Goal: Book appointment/travel/reservation

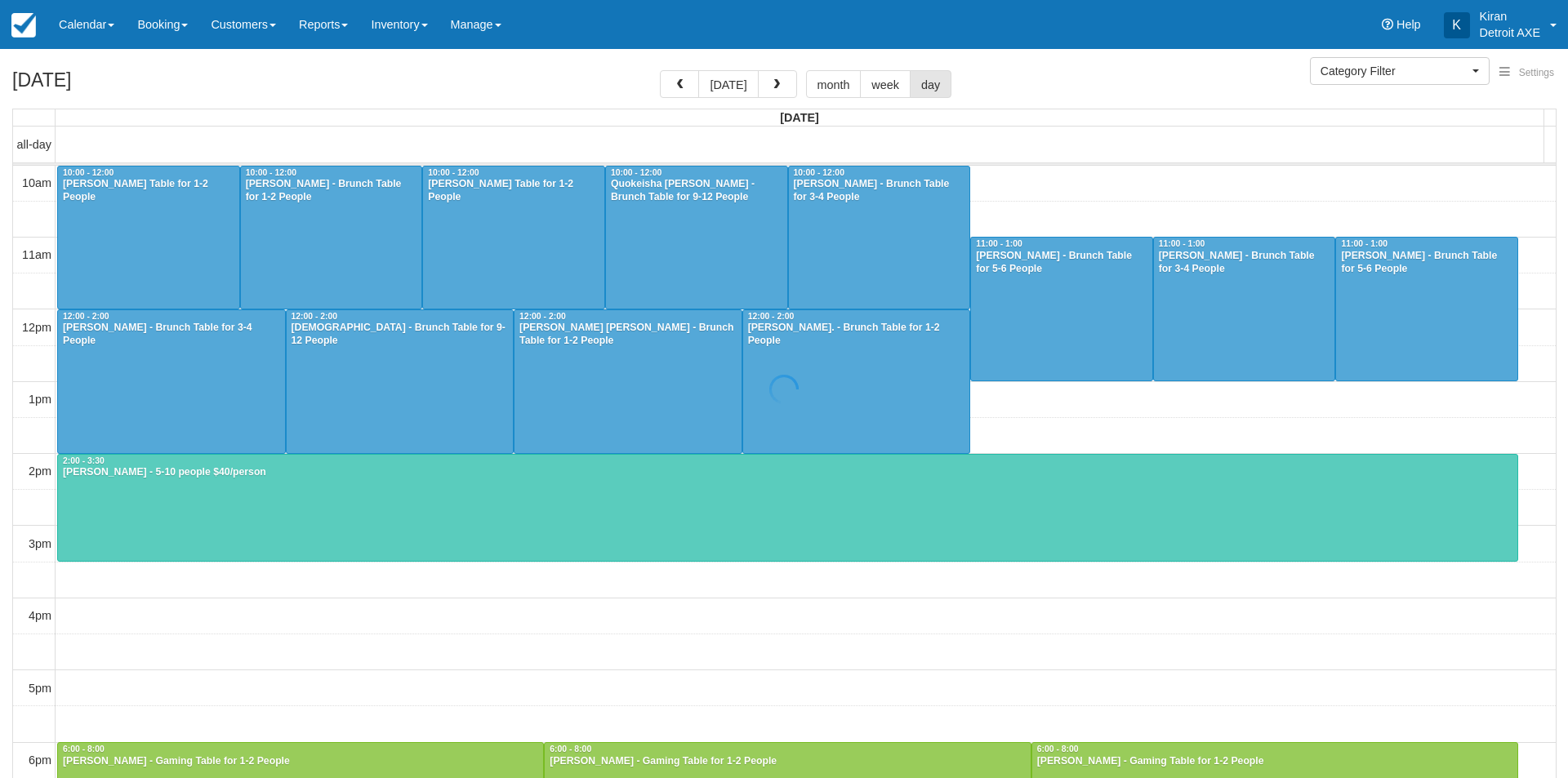
select select
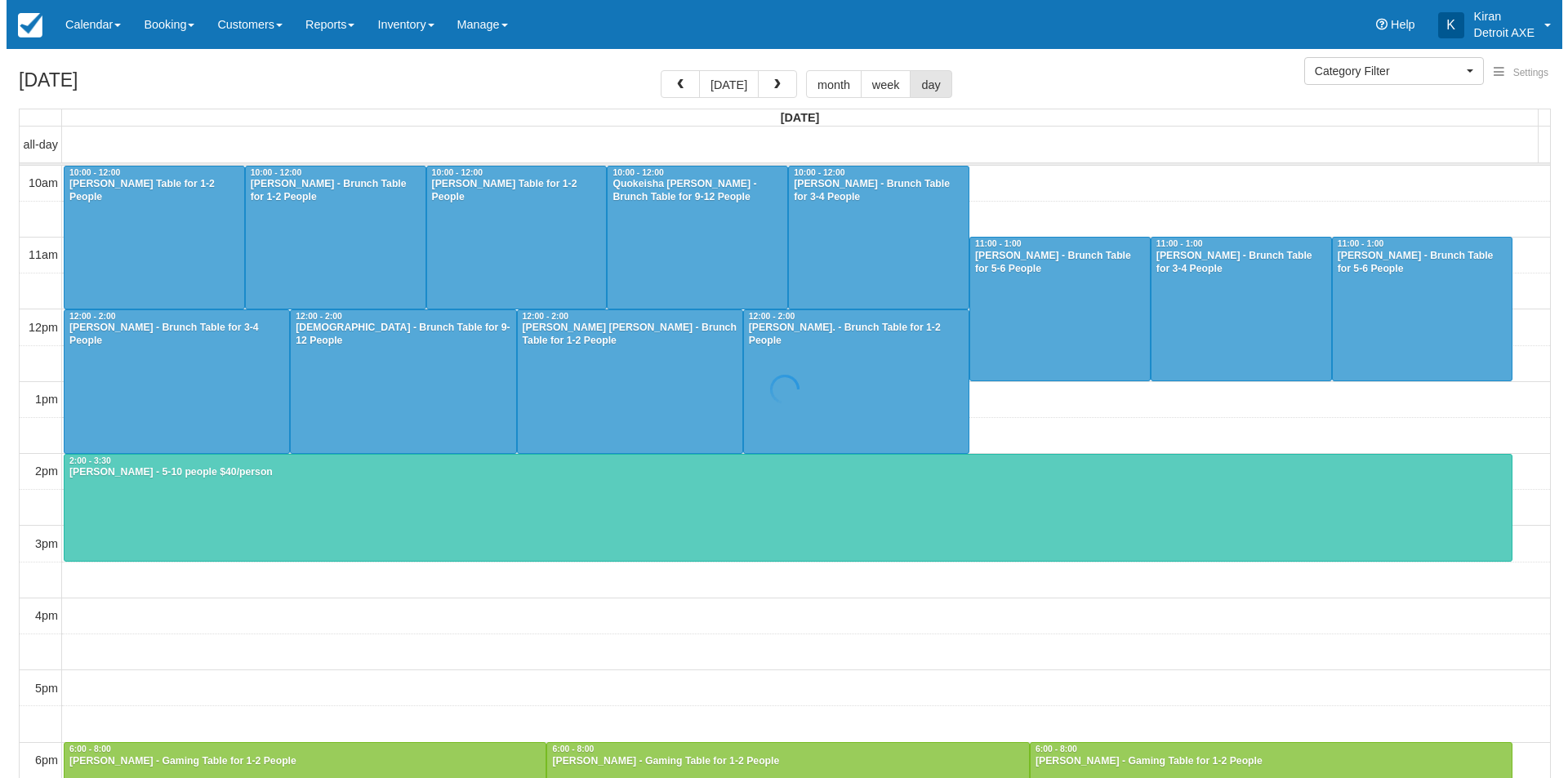
scroll to position [72, 0]
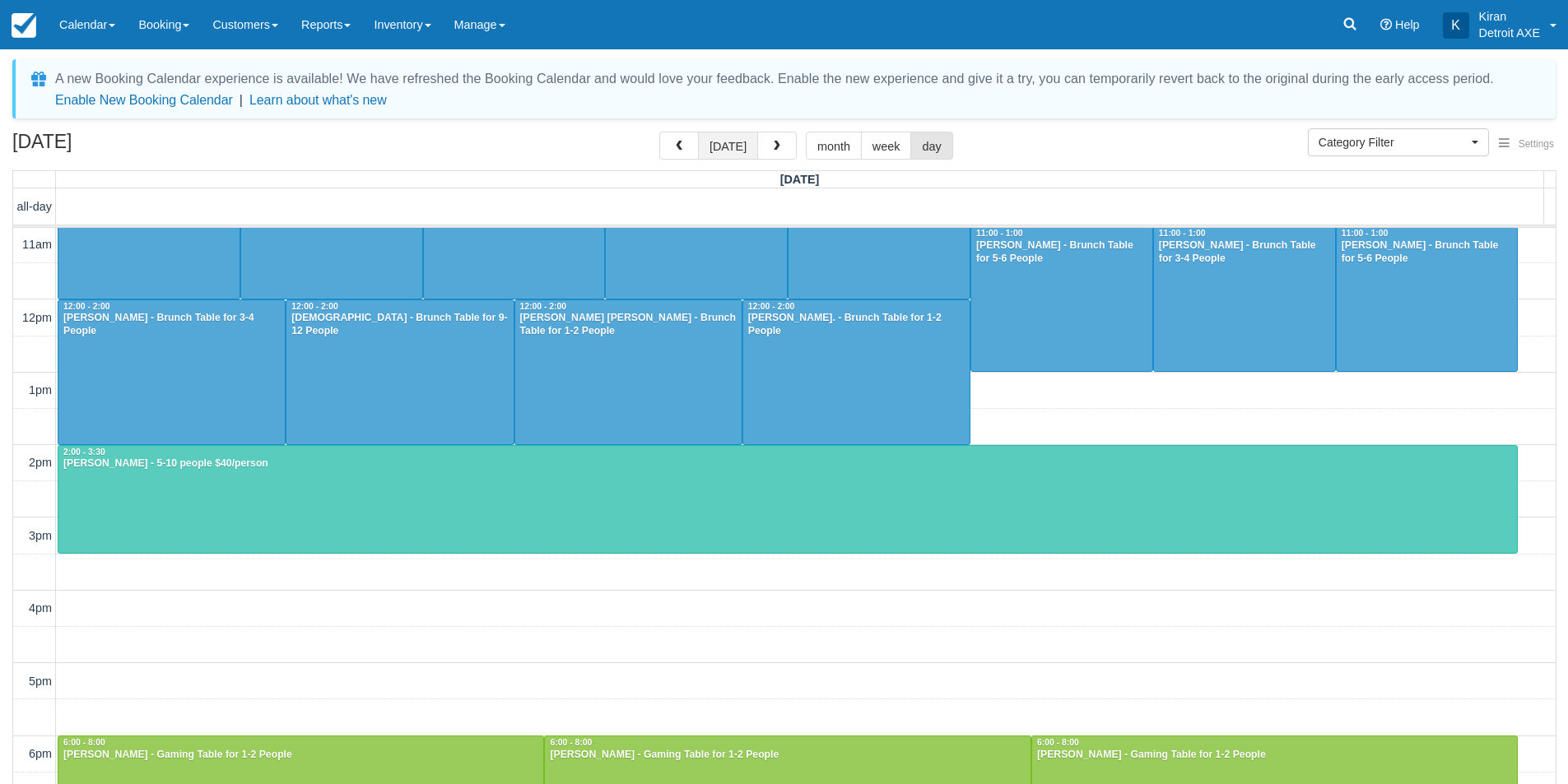
click at [729, 143] on button "[DATE]" at bounding box center [729, 146] width 61 height 28
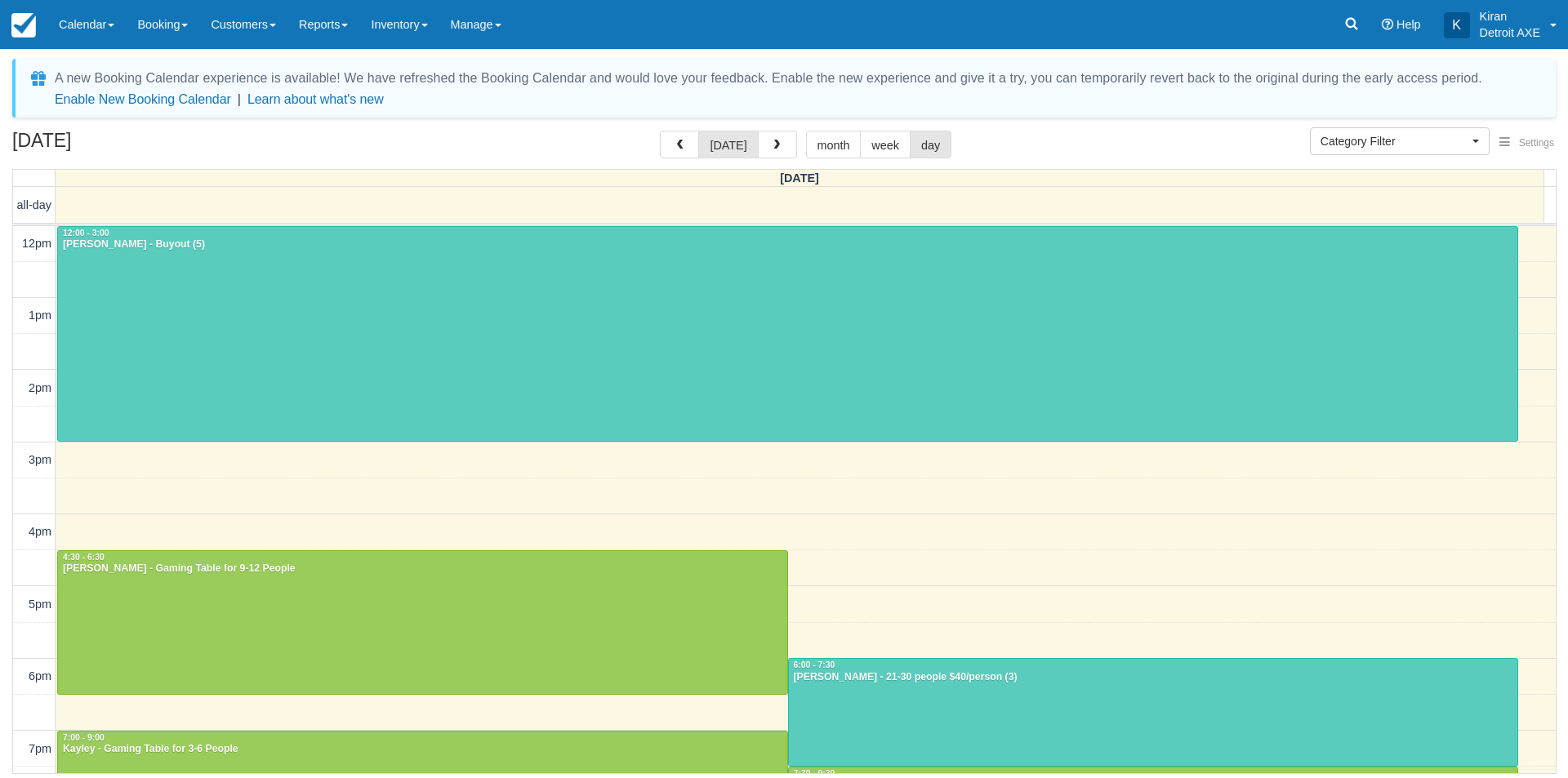
scroll to position [217, 0]
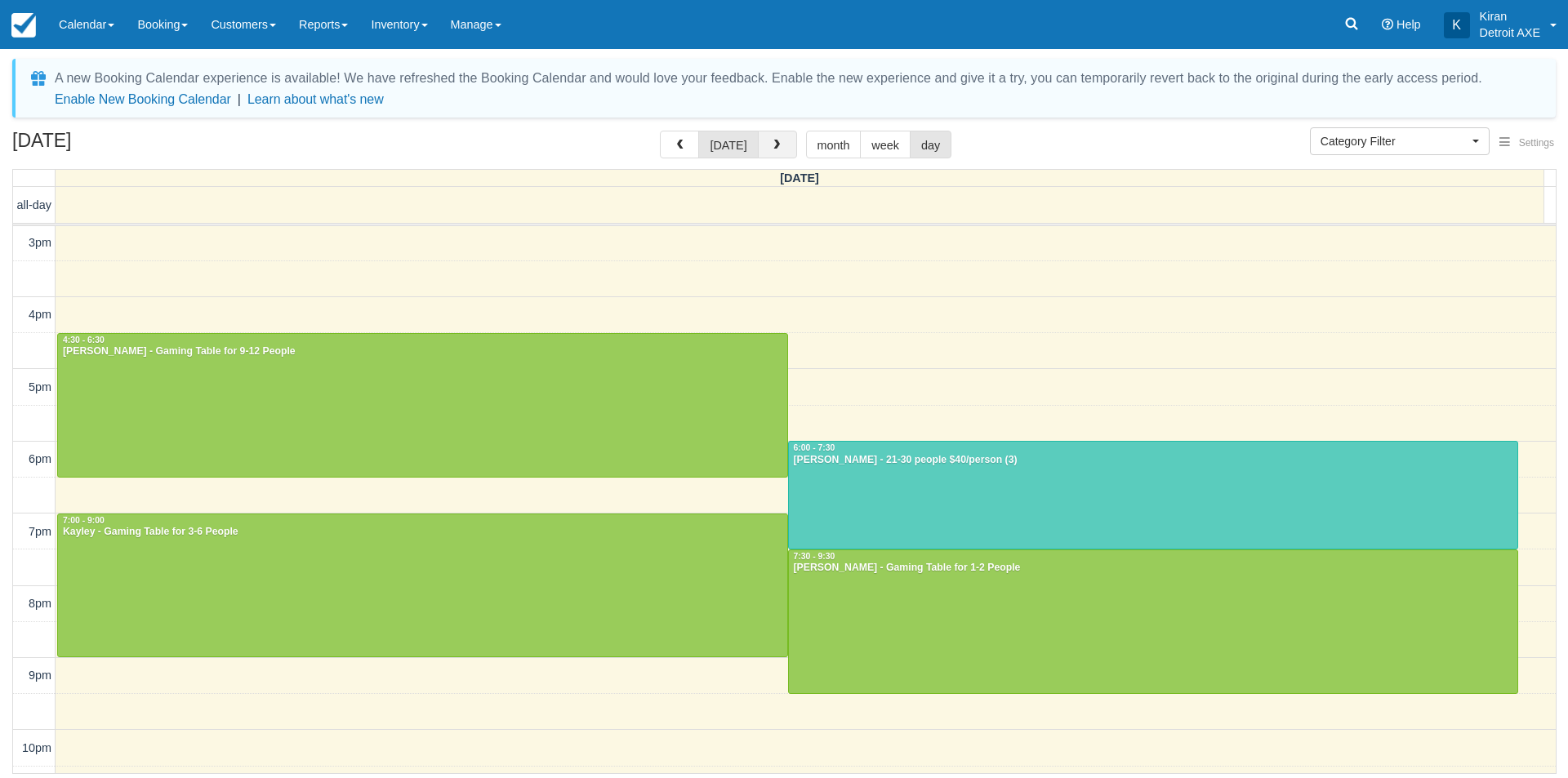
click at [773, 149] on span "button" at bounding box center [776, 145] width 11 height 11
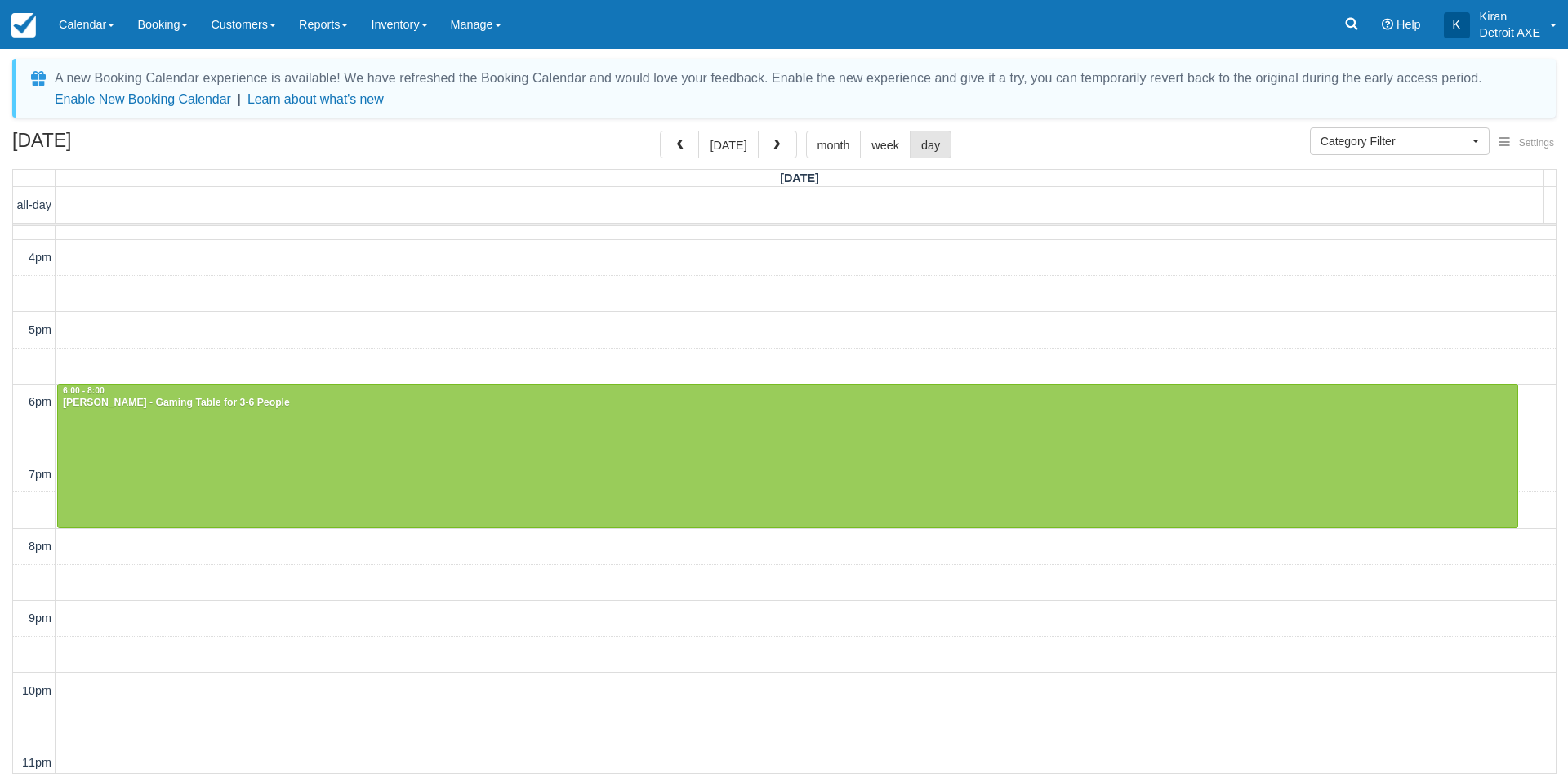
scroll to position [282, 0]
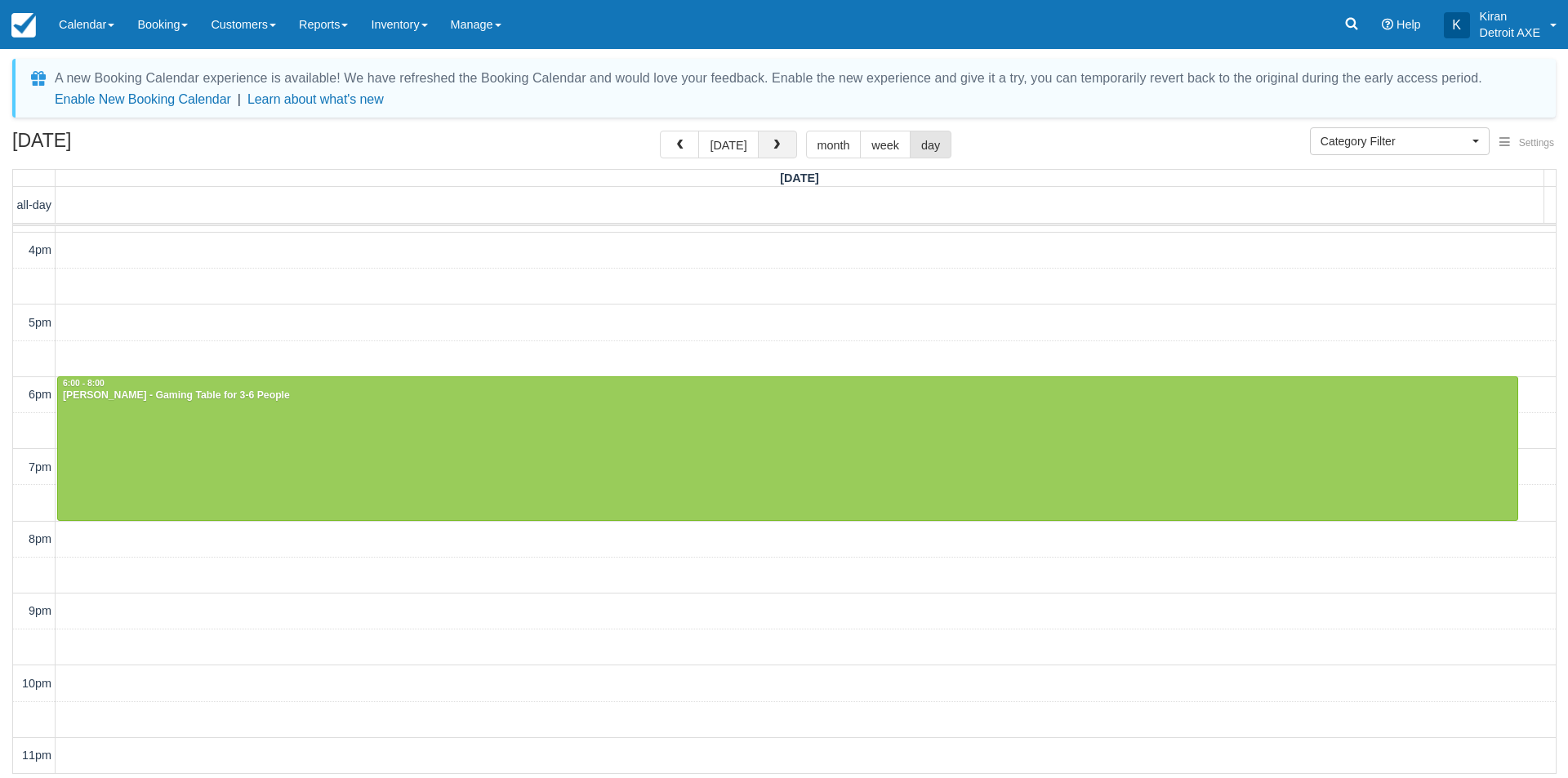
click at [774, 136] on button "button" at bounding box center [777, 145] width 39 height 28
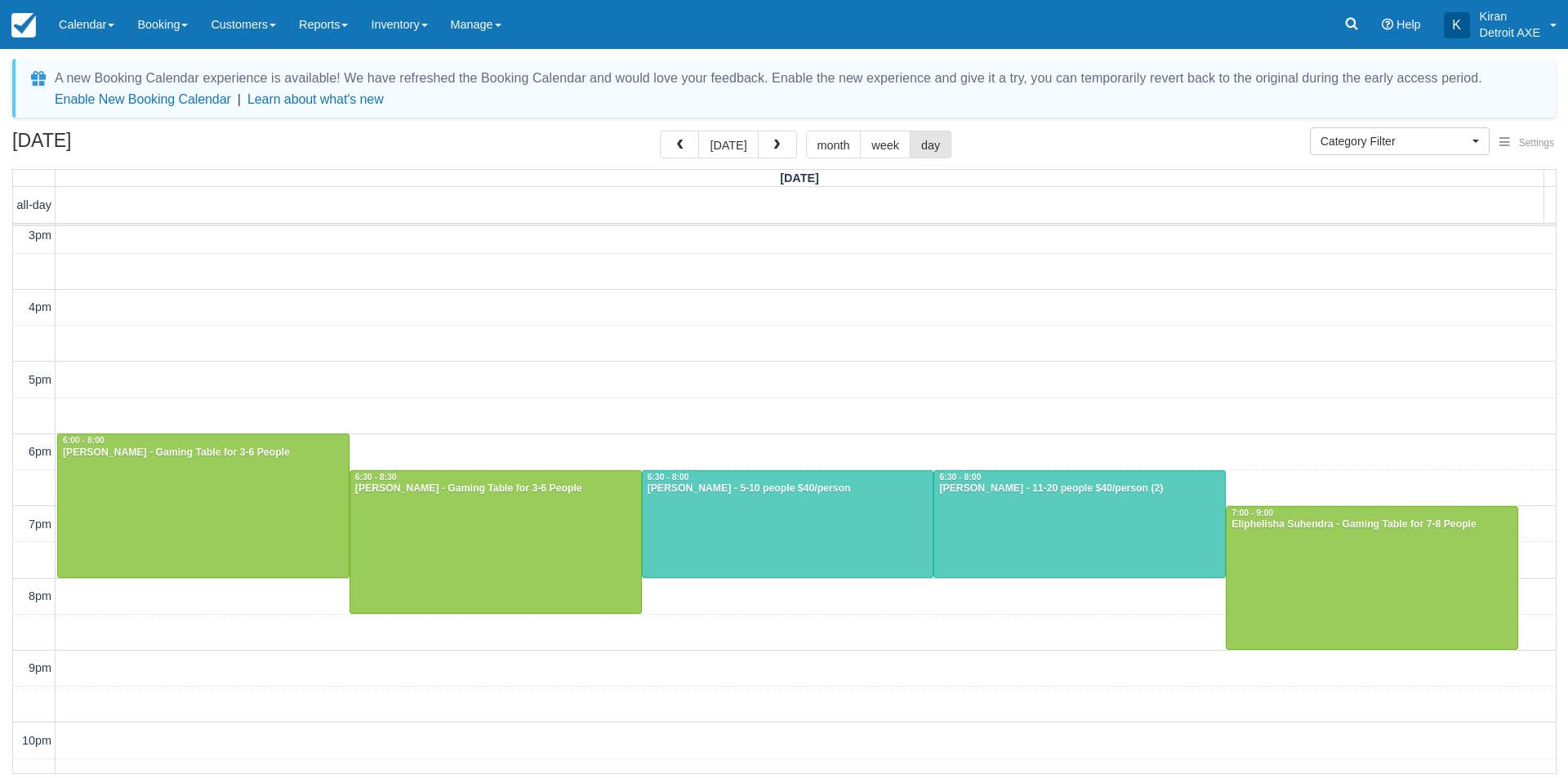
scroll to position [236, 0]
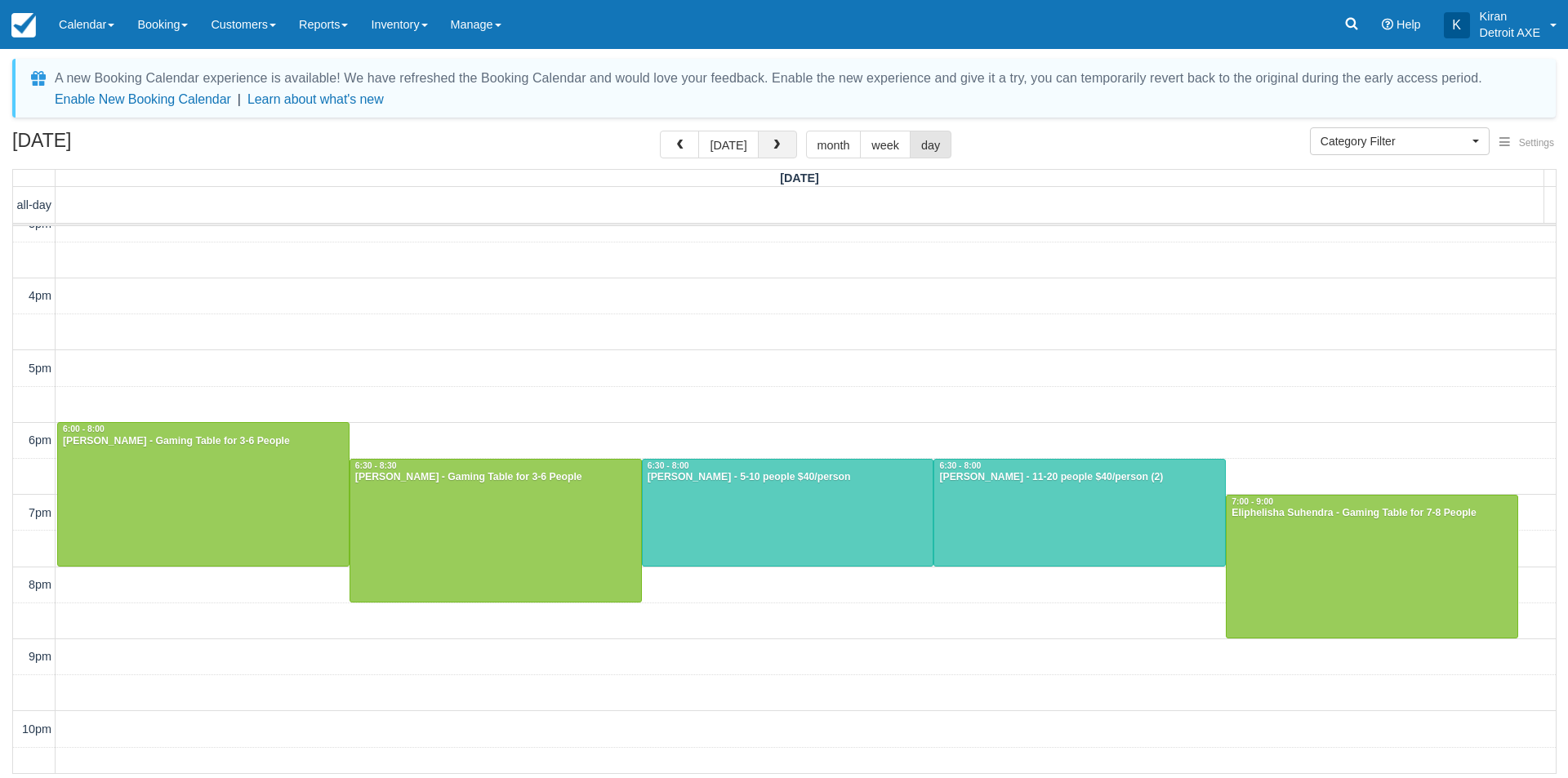
click at [776, 145] on span "button" at bounding box center [776, 145] width 11 height 11
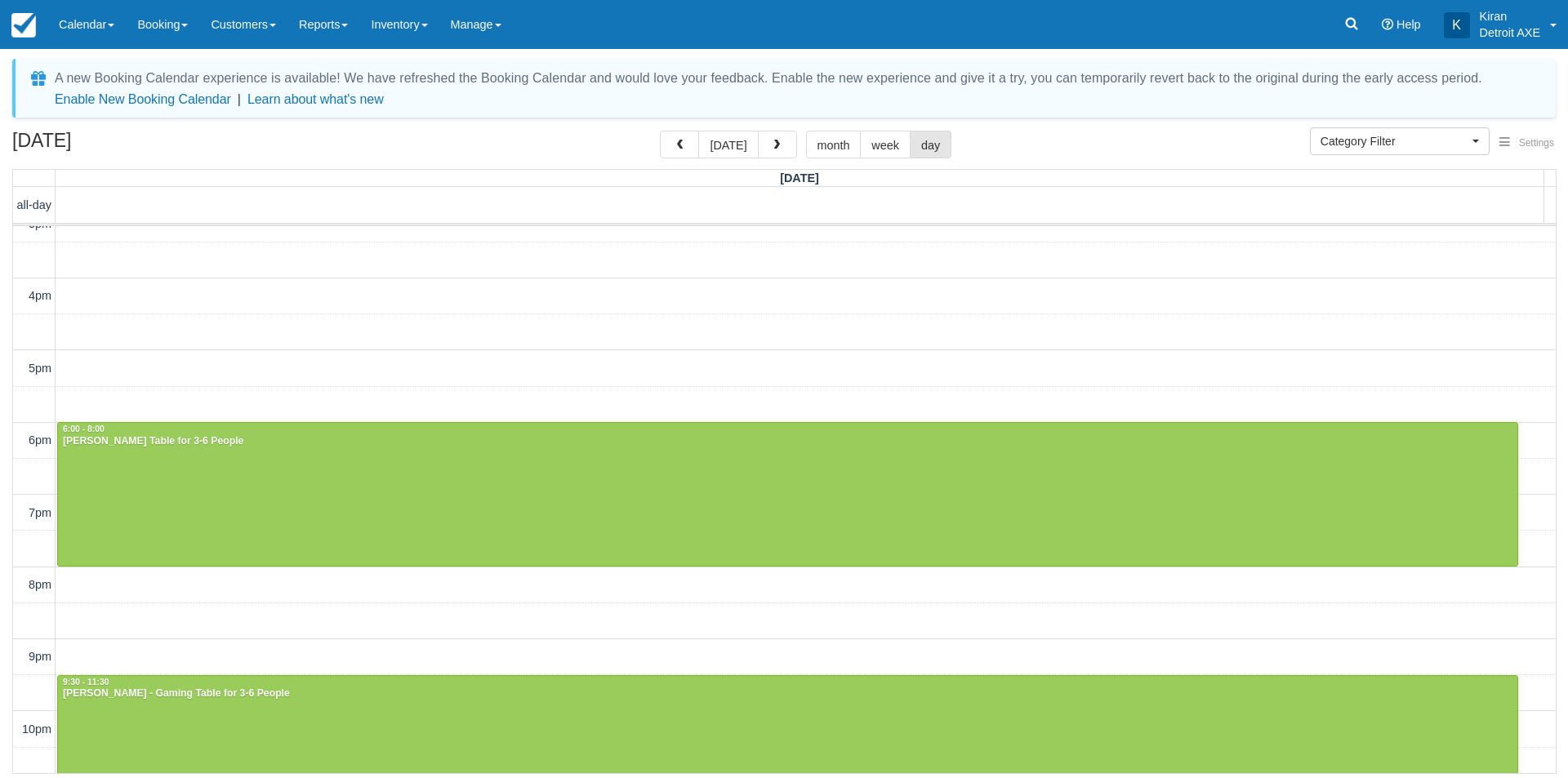
scroll to position [282, 0]
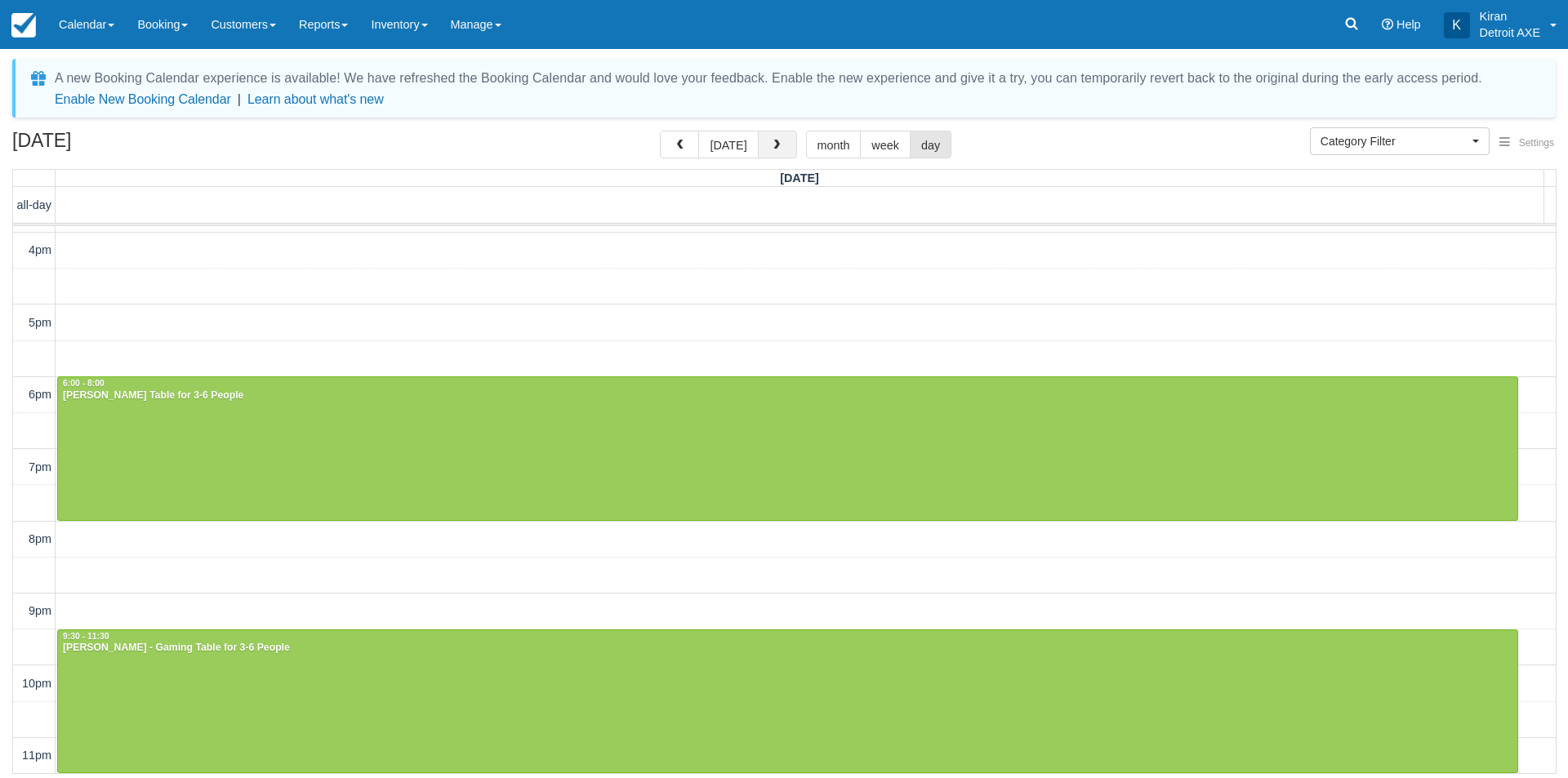
click at [782, 149] on button "button" at bounding box center [777, 145] width 39 height 28
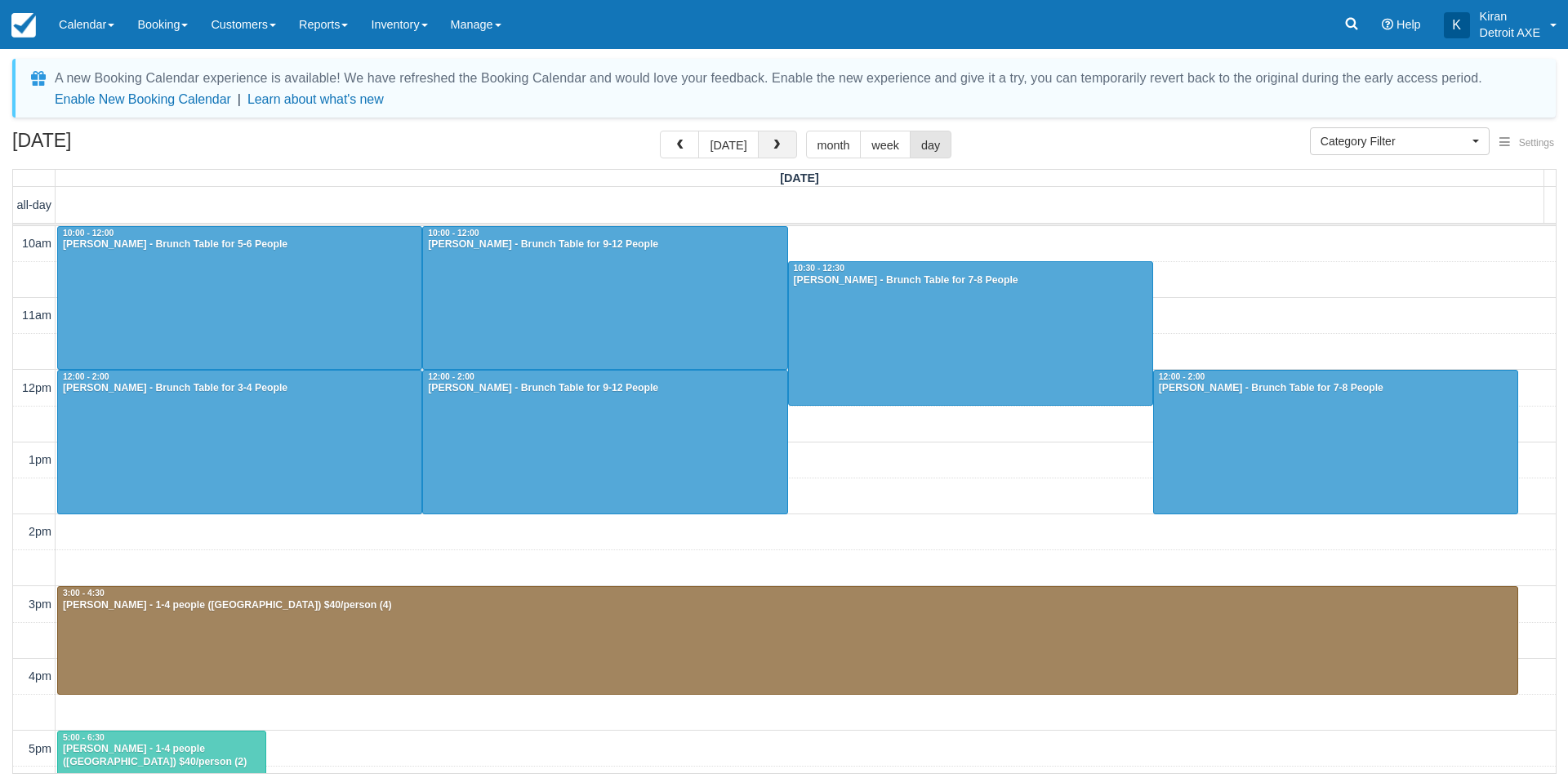
click at [776, 147] on span "button" at bounding box center [776, 145] width 11 height 11
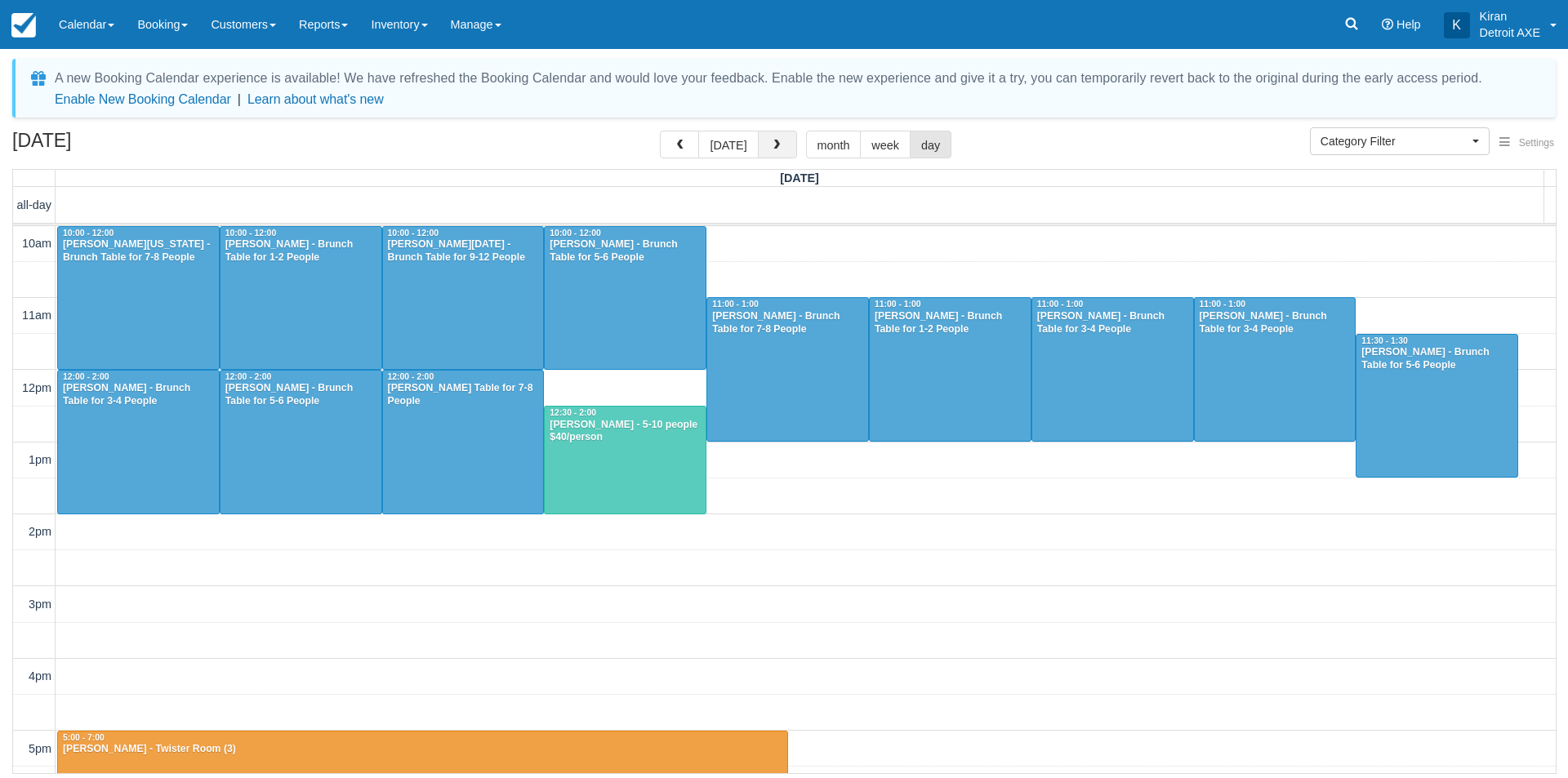
click at [776, 142] on span "button" at bounding box center [776, 145] width 11 height 11
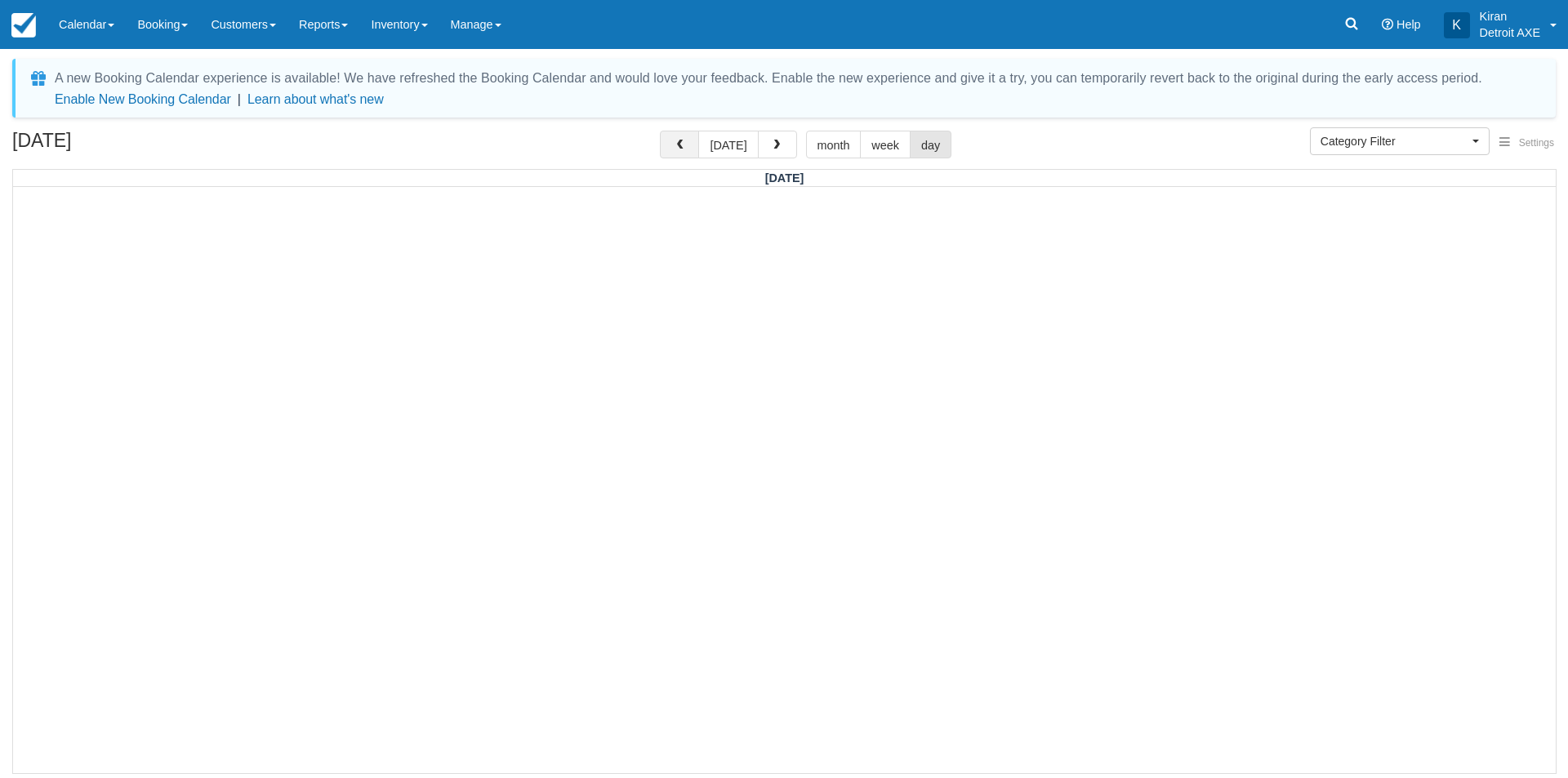
click at [685, 147] on span "button" at bounding box center [680, 145] width 11 height 11
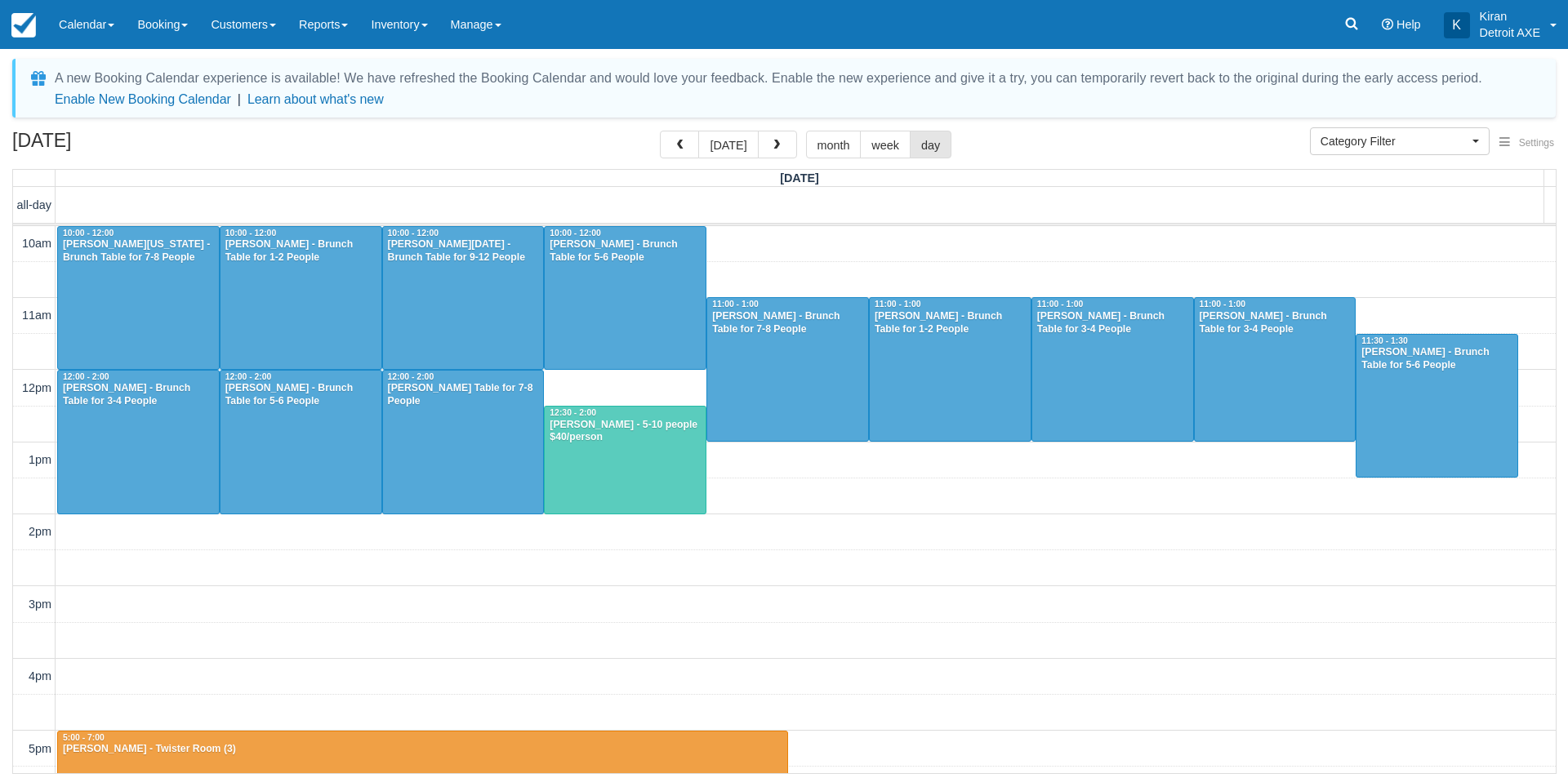
scroll to position [217, 0]
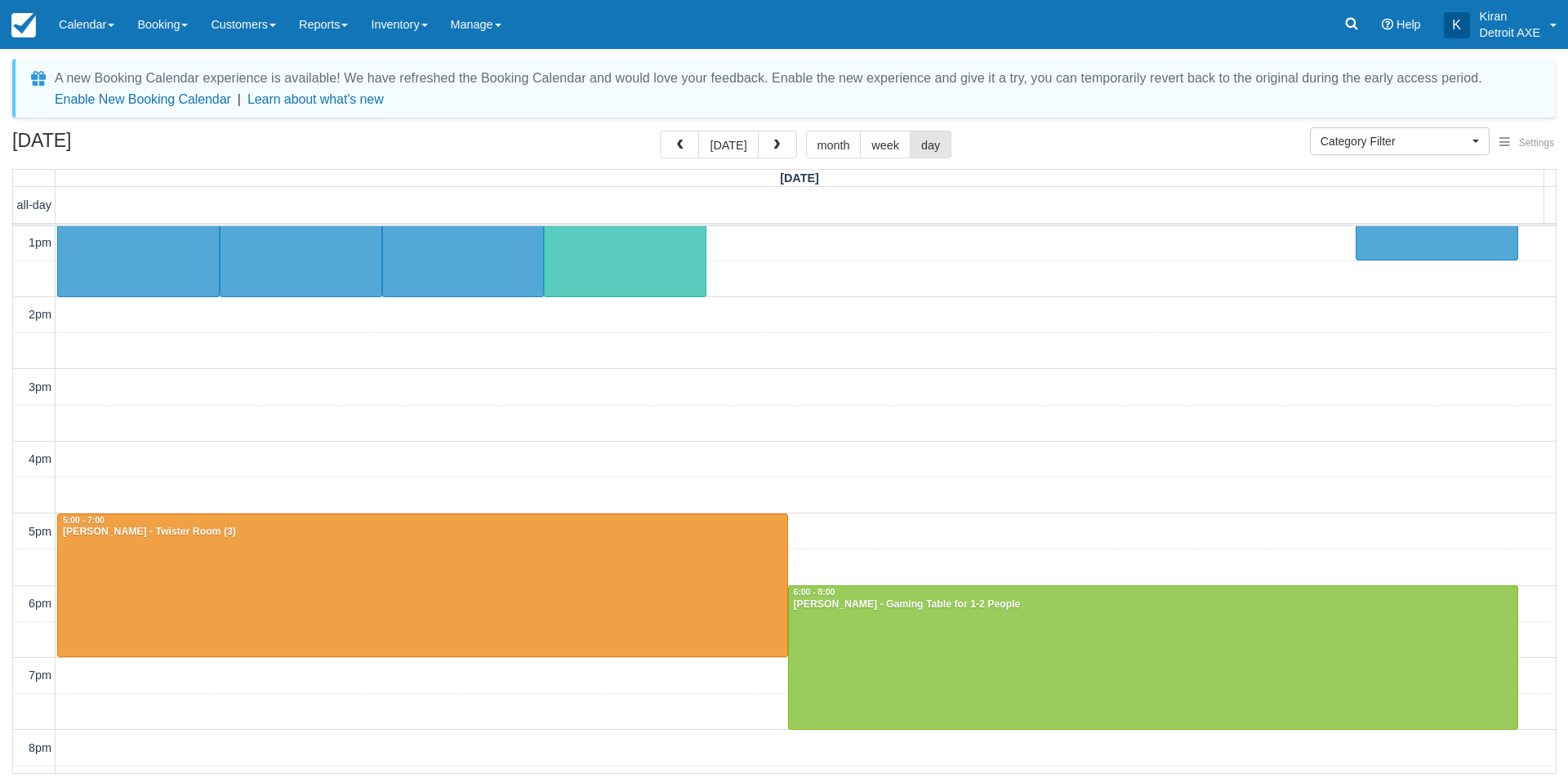
click at [685, 147] on span "button" at bounding box center [680, 145] width 11 height 11
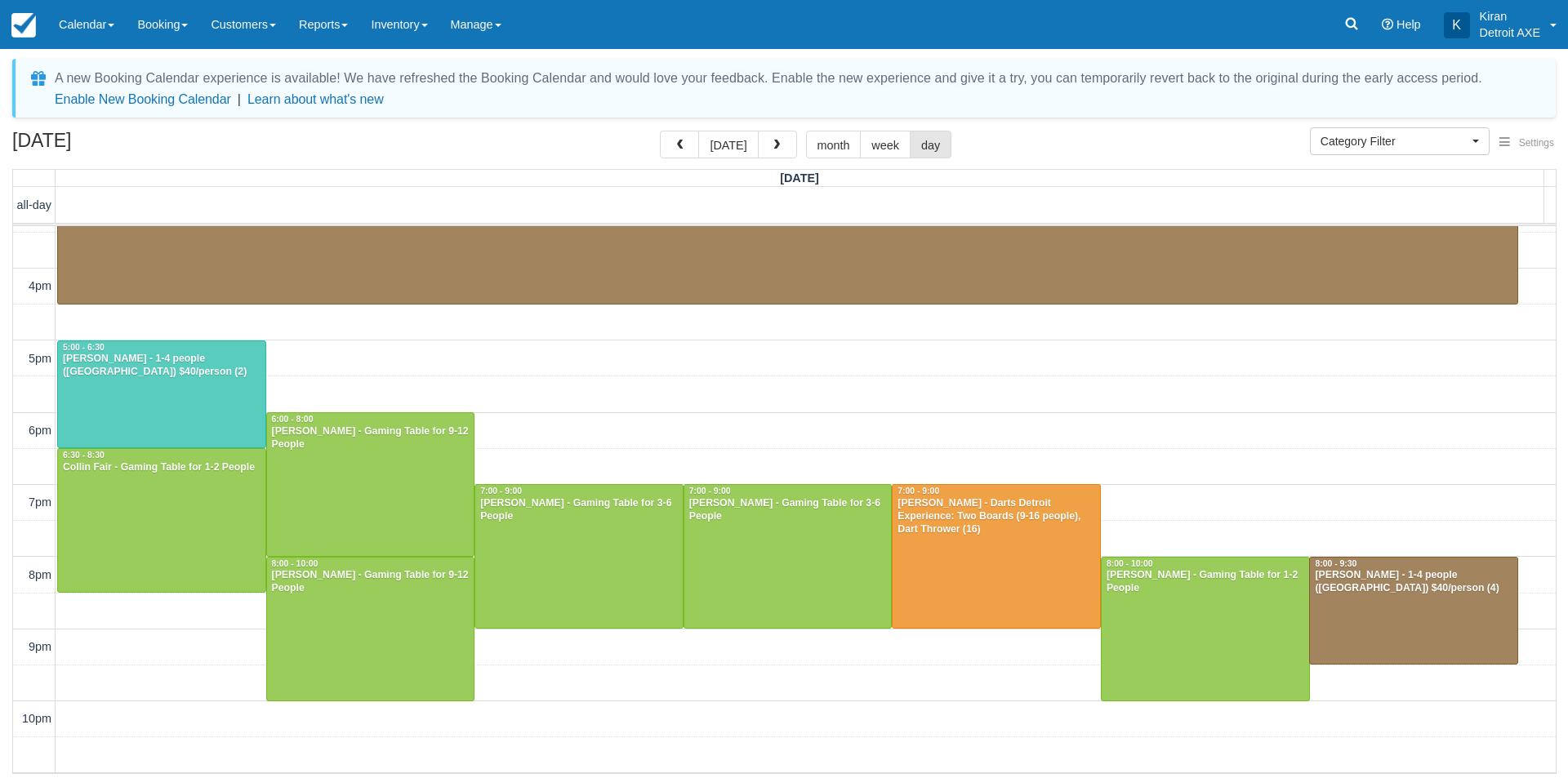
scroll to position [408, 0]
